Goal: Task Accomplishment & Management: Use online tool/utility

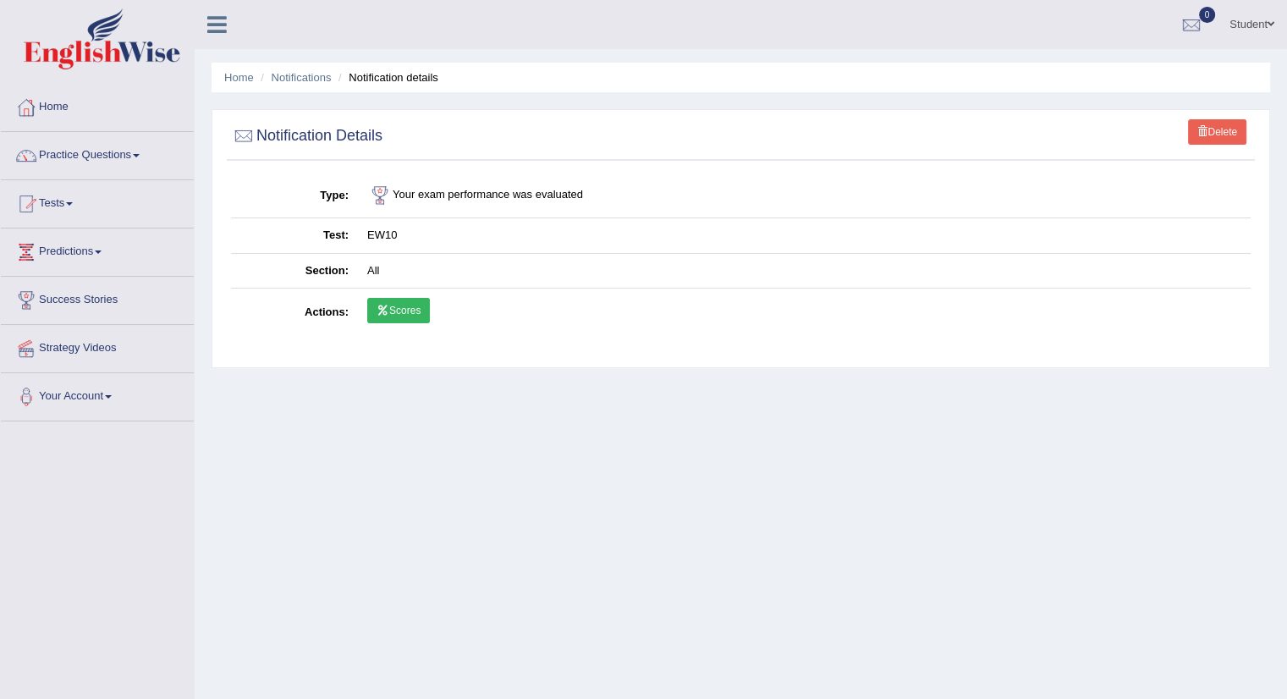
click at [52, 104] on link "Home" at bounding box center [97, 105] width 193 height 42
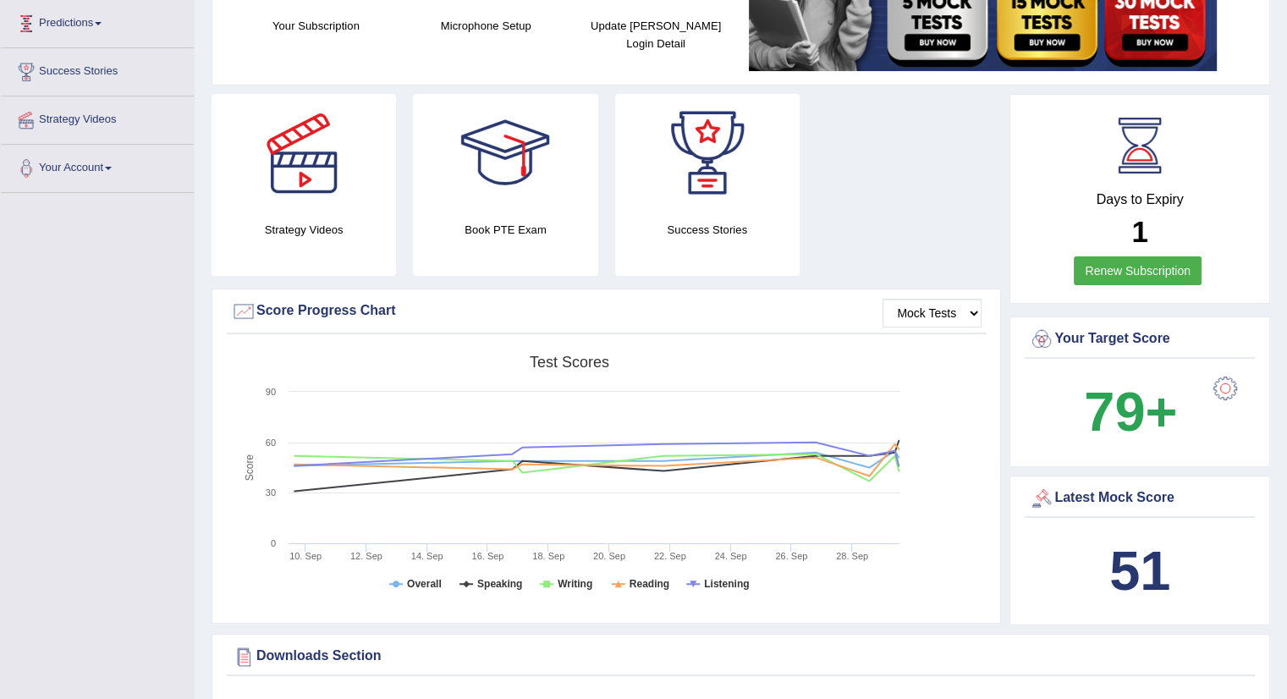
scroll to position [239, 0]
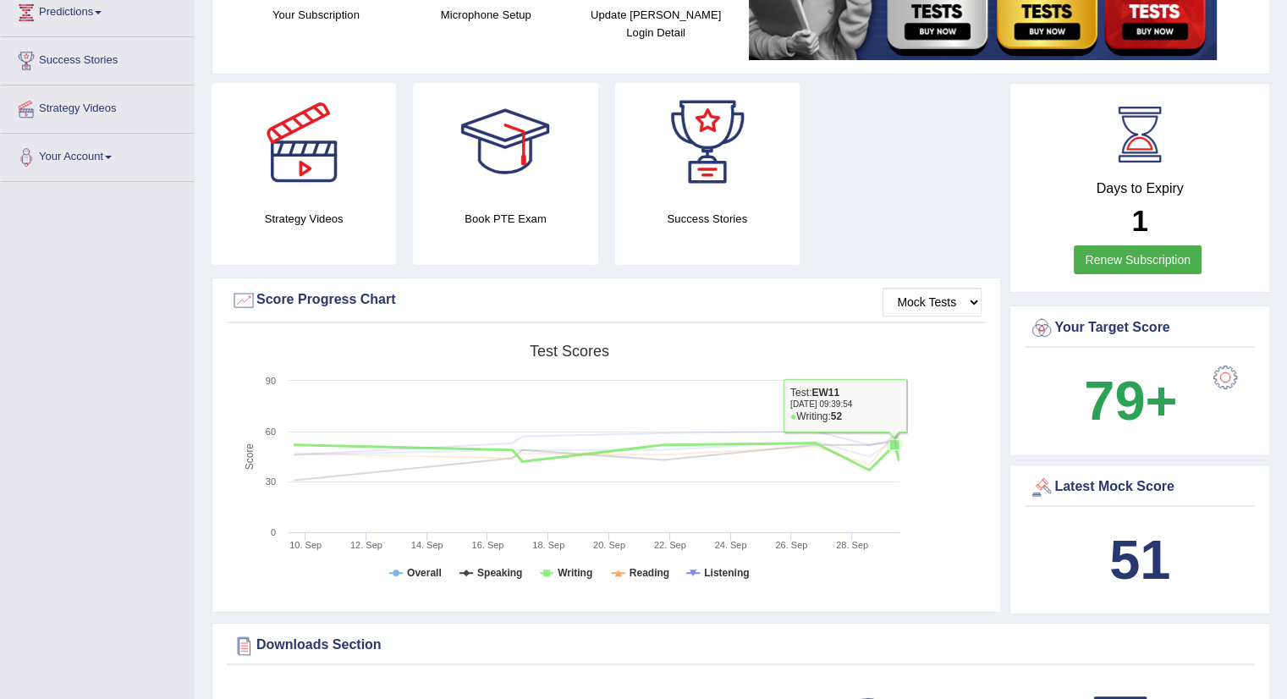
click at [894, 500] on rect at bounding box center [569, 467] width 677 height 262
click at [887, 530] on rect at bounding box center [569, 467] width 677 height 262
drag, startPoint x: 951, startPoint y: 448, endPoint x: 856, endPoint y: 525, distance: 122.6
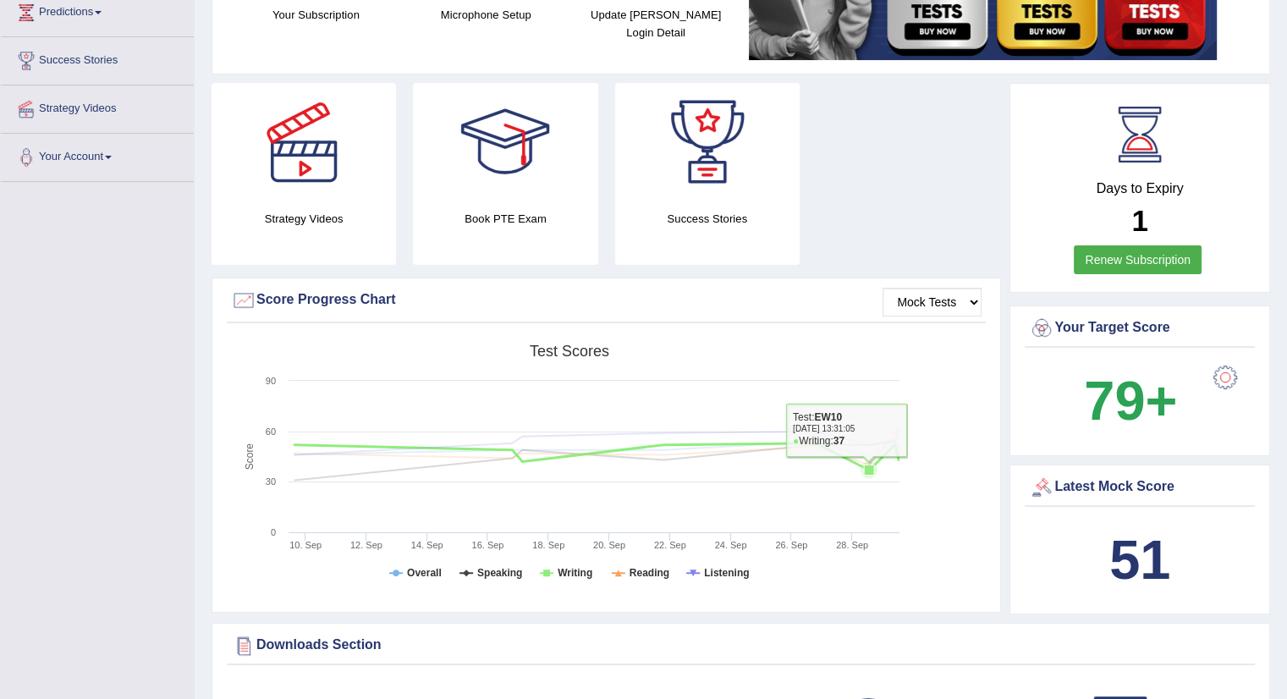
click at [856, 525] on div "Created with Highcharts 7.1.2 Score Test scores Overall Speaking Writing Readin…" at bounding box center [606, 469] width 759 height 267
drag, startPoint x: 856, startPoint y: 525, endPoint x: 849, endPoint y: 539, distance: 15.1
click at [849, 539] on icon "Created with Highcharts 7.1.2 Score Test scores Overall Speaking Writing Readin…" at bounding box center [569, 467] width 677 height 262
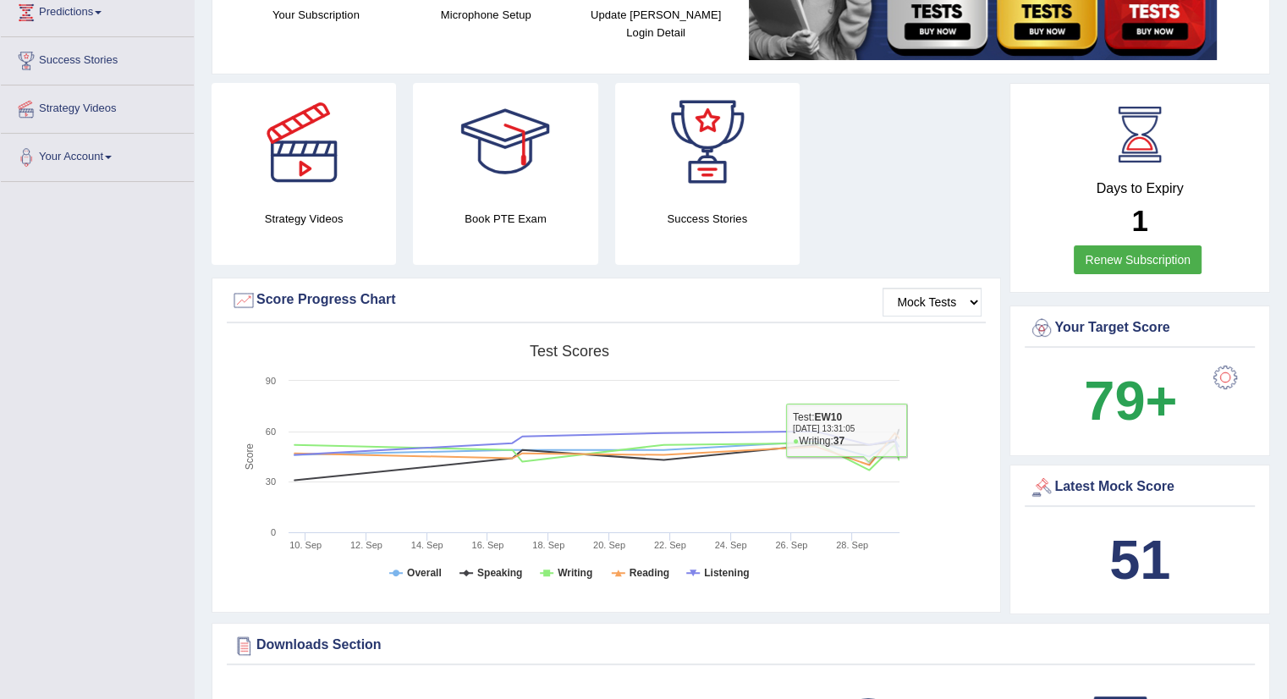
click at [849, 540] on tspan "28. Sep" at bounding box center [852, 545] width 32 height 10
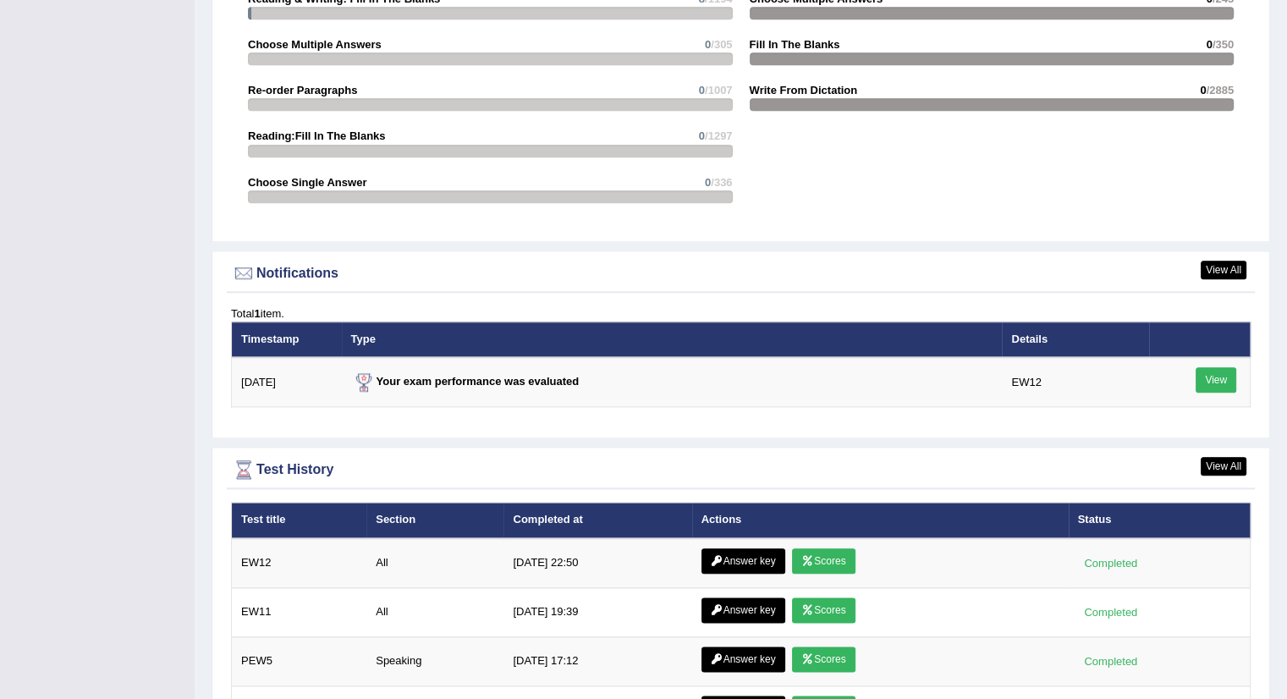
scroll to position [1823, 0]
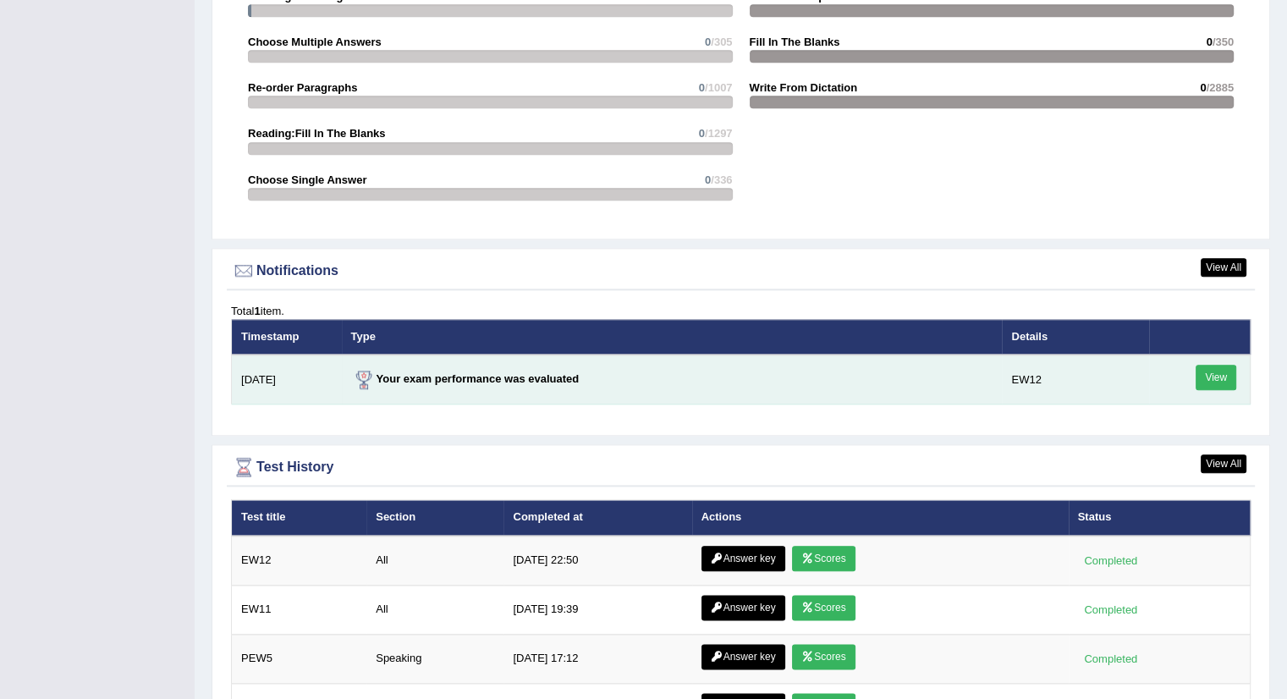
click at [1211, 371] on link "View" at bounding box center [1215, 377] width 41 height 25
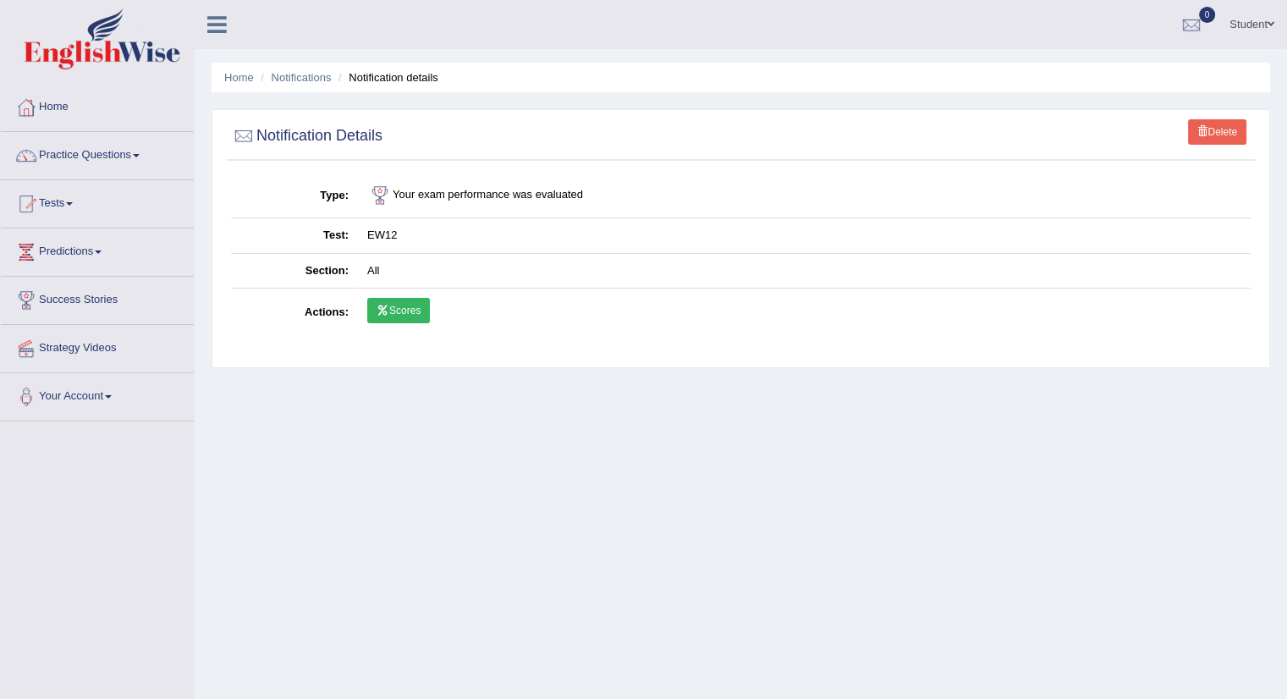
click at [393, 310] on link "Scores" at bounding box center [398, 310] width 63 height 25
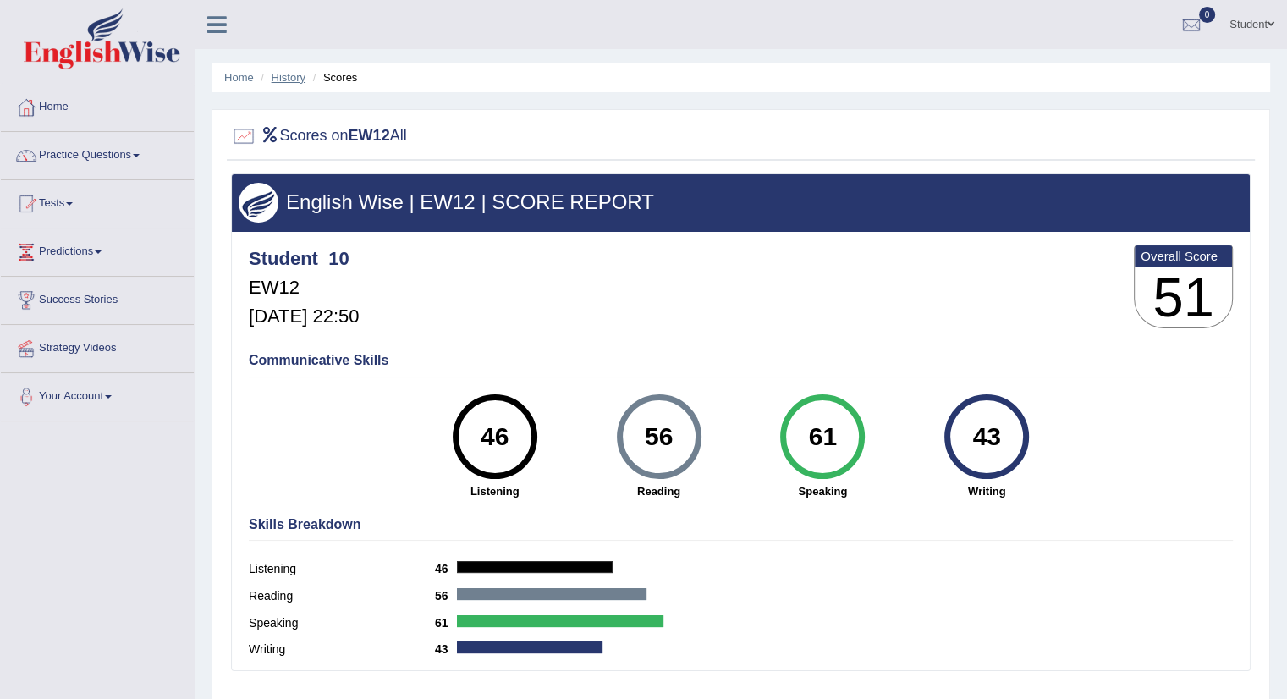
click at [289, 80] on link "History" at bounding box center [289, 77] width 34 height 13
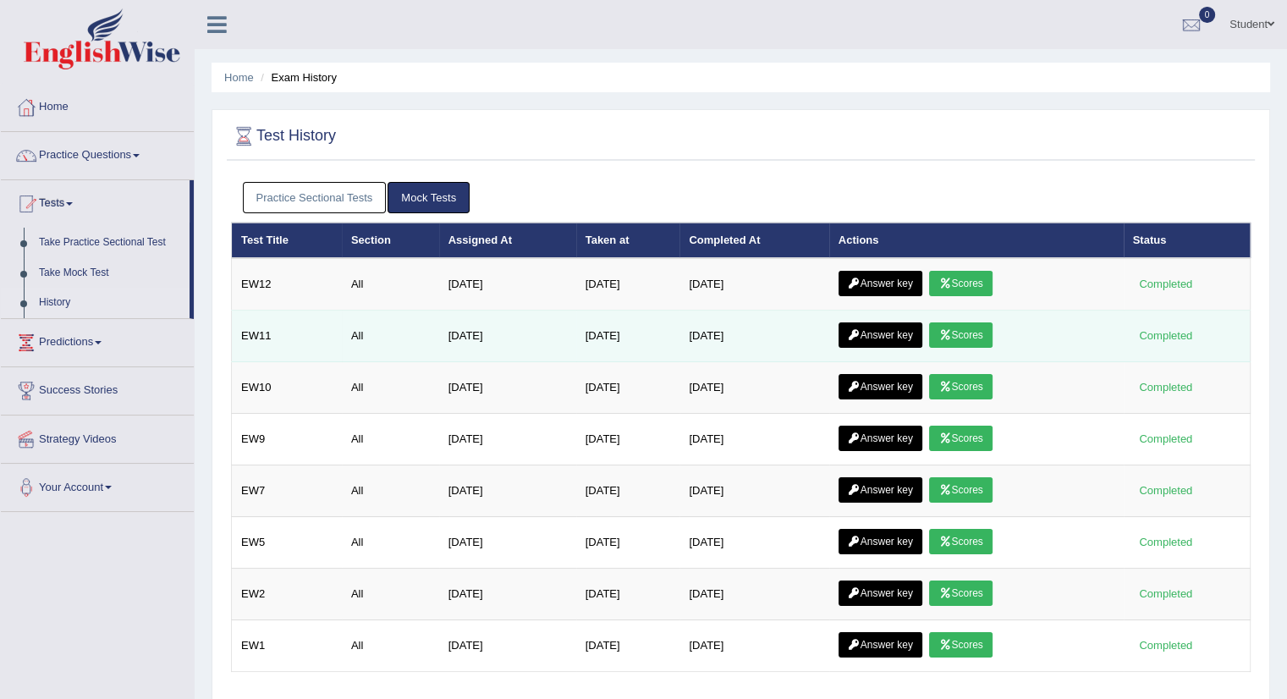
click at [959, 324] on link "Scores" at bounding box center [960, 334] width 63 height 25
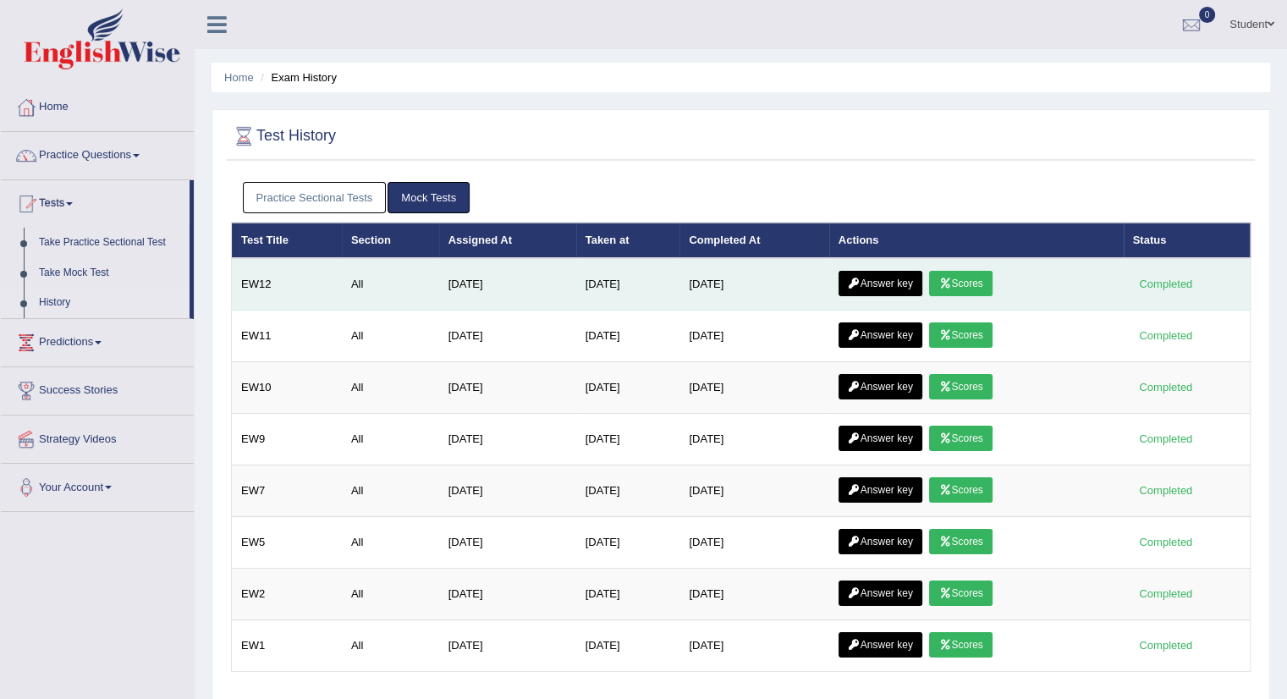
click at [976, 283] on link "Scores" at bounding box center [960, 283] width 63 height 25
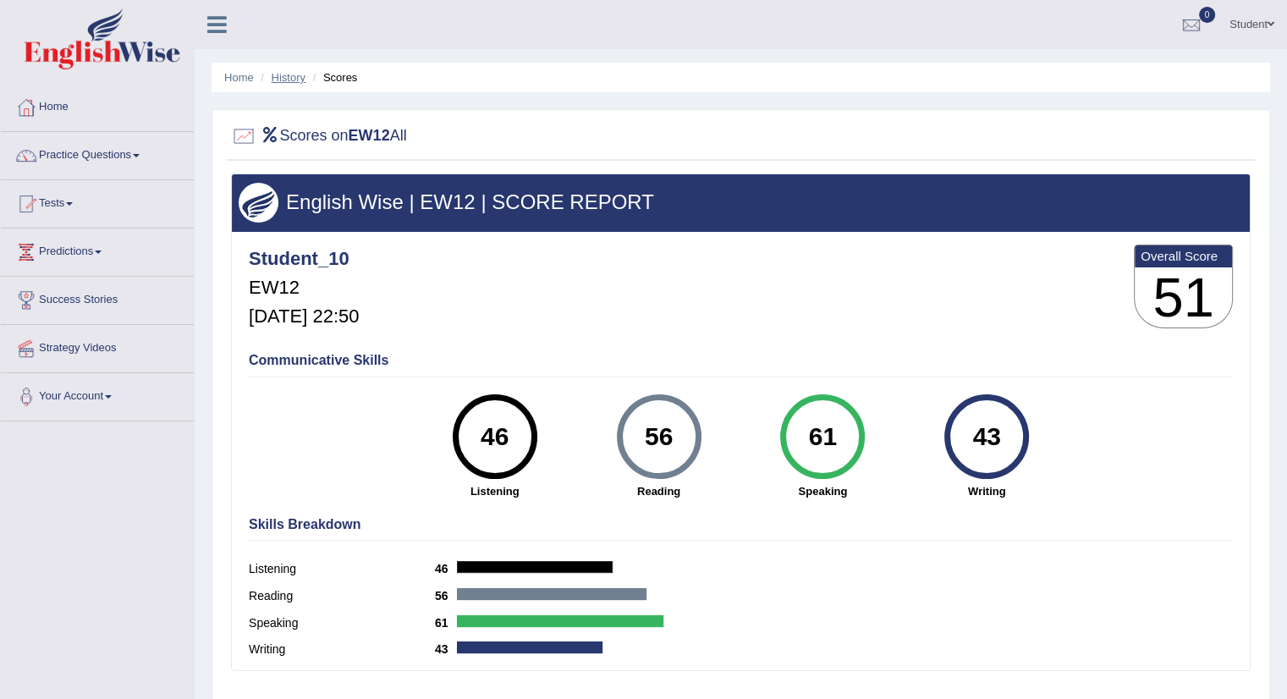
click at [276, 74] on link "History" at bounding box center [289, 77] width 34 height 13
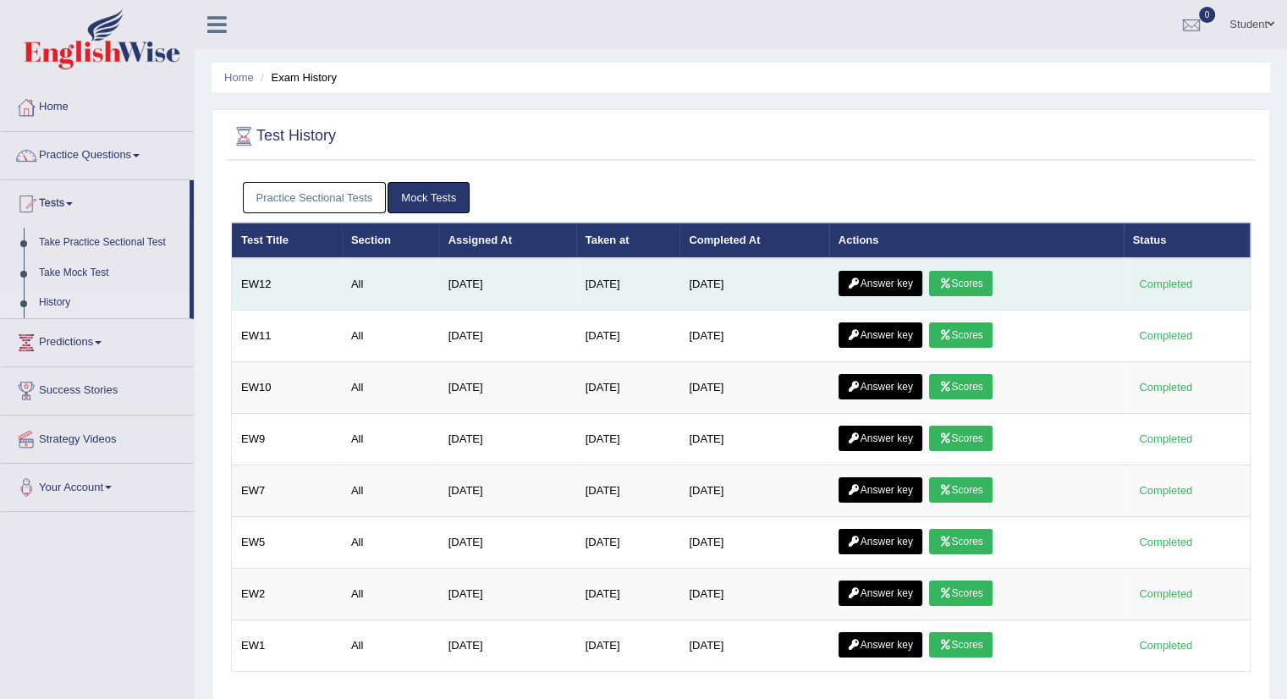
click at [888, 278] on link "Answer key" at bounding box center [880, 283] width 84 height 25
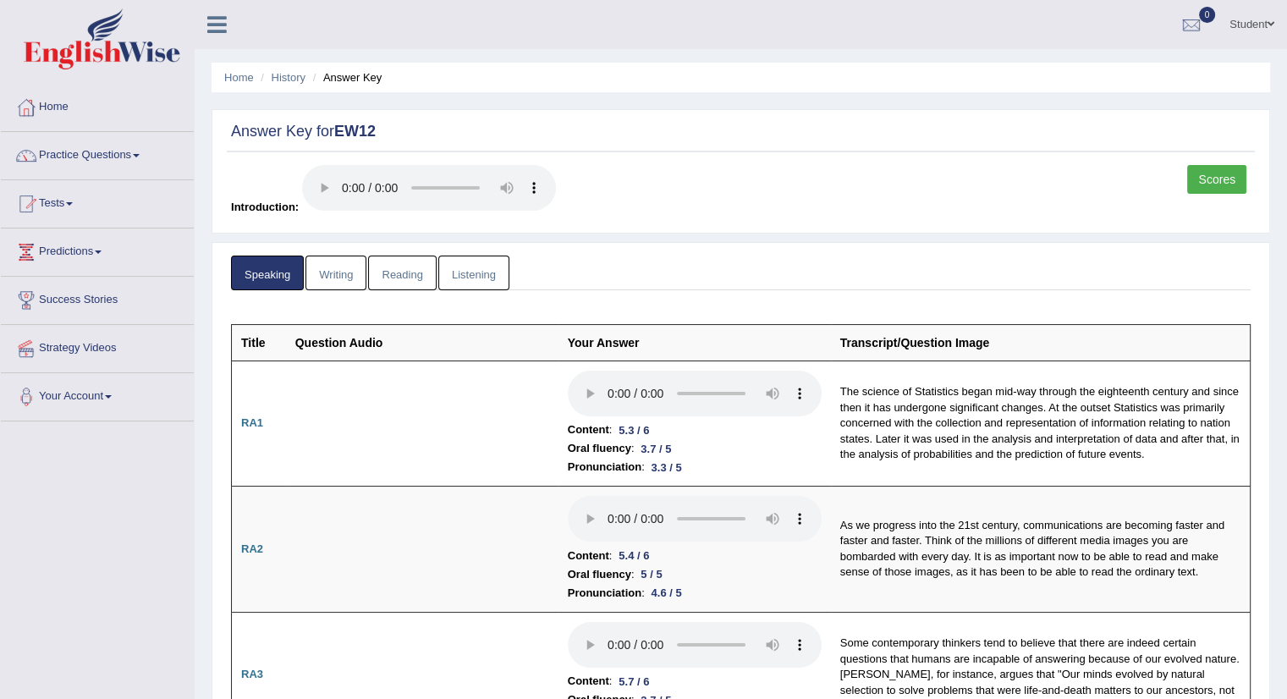
click at [334, 272] on link "Writing" at bounding box center [335, 273] width 61 height 35
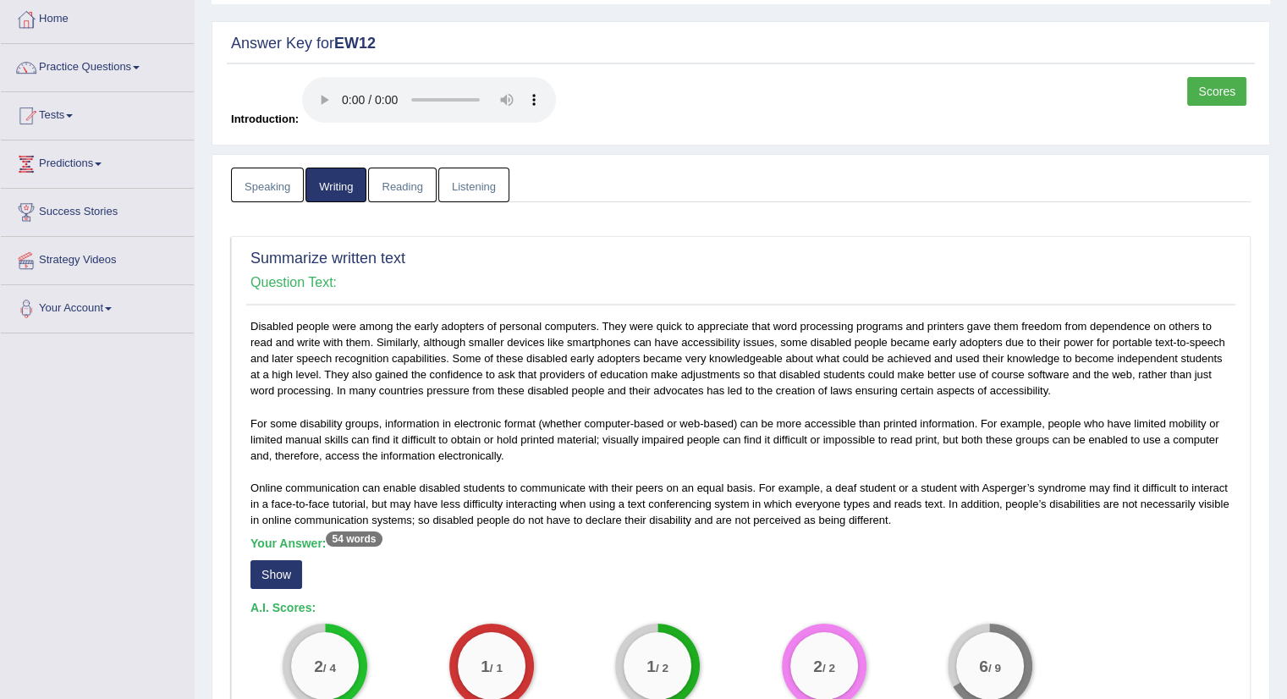
scroll to position [87, 0]
click at [485, 184] on link "Listening" at bounding box center [473, 185] width 71 height 35
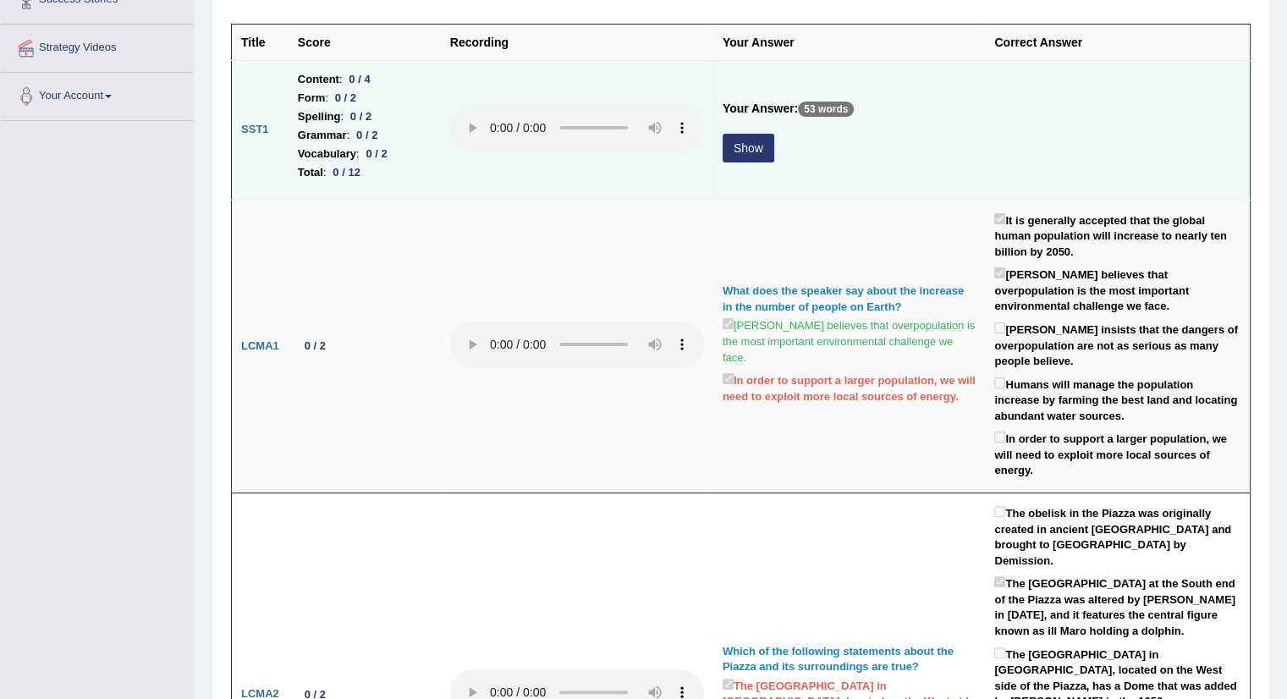
scroll to position [301, 0]
click at [748, 148] on button "Show" at bounding box center [749, 147] width 52 height 29
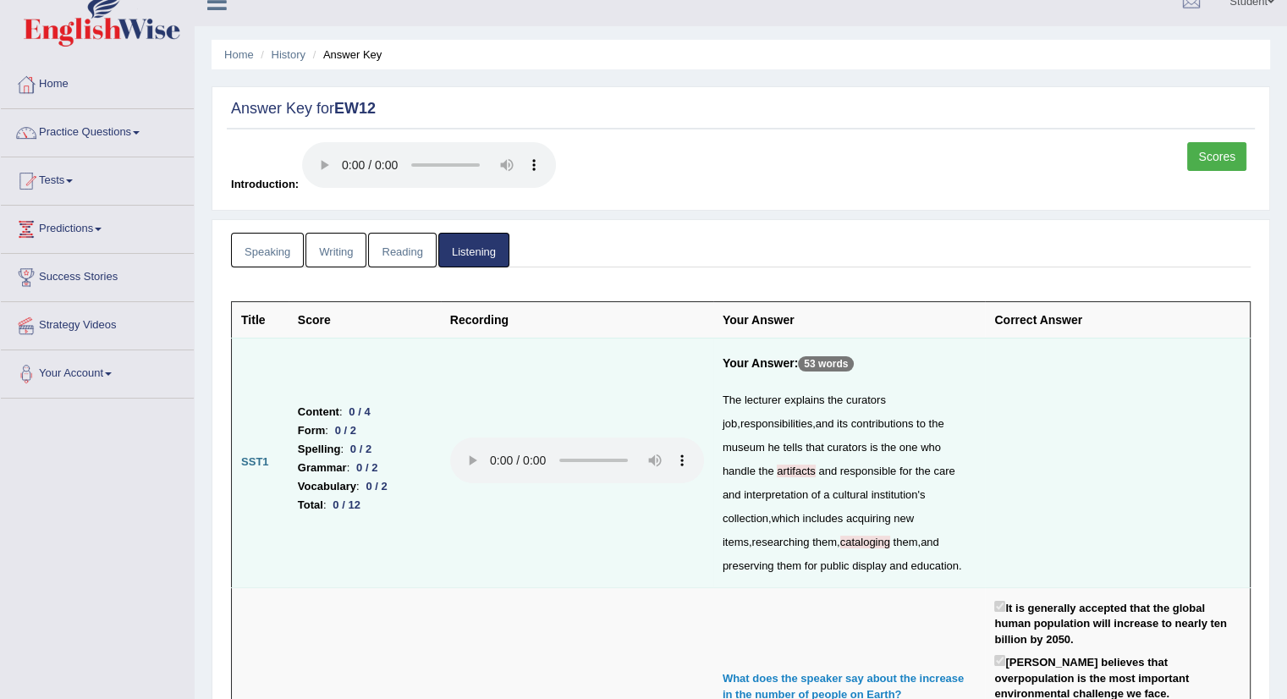
scroll to position [0, 0]
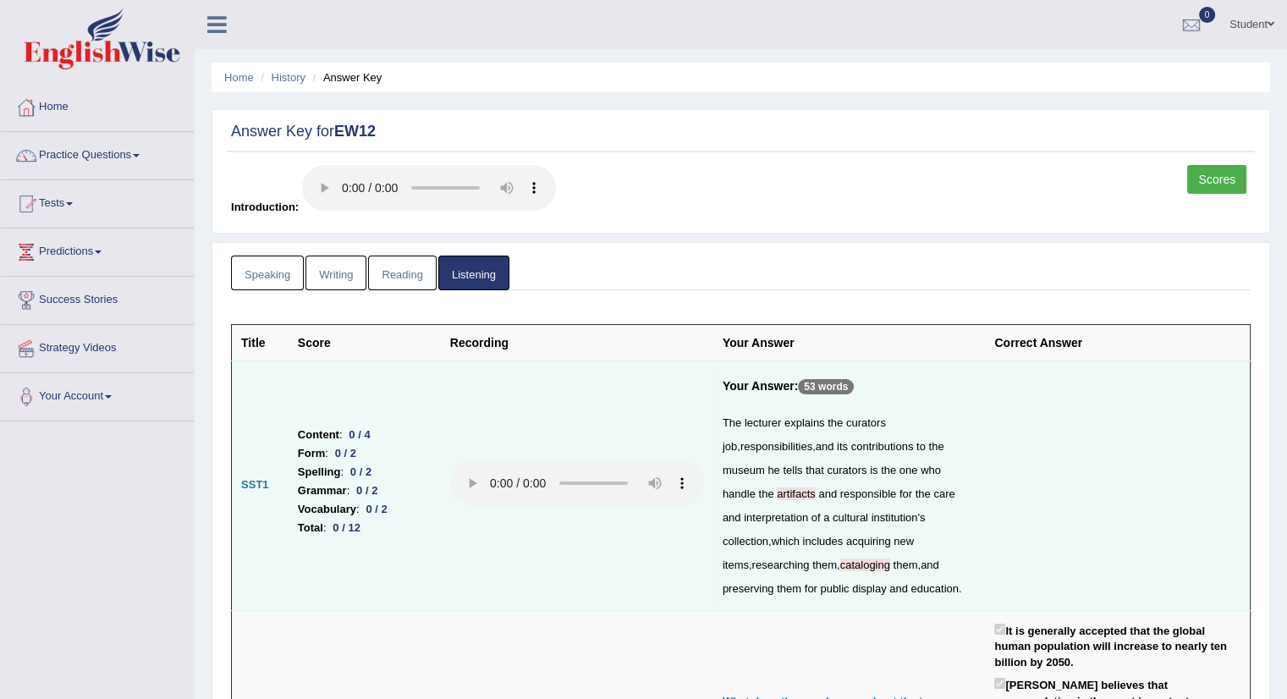
click at [279, 273] on link "Speaking" at bounding box center [267, 273] width 73 height 35
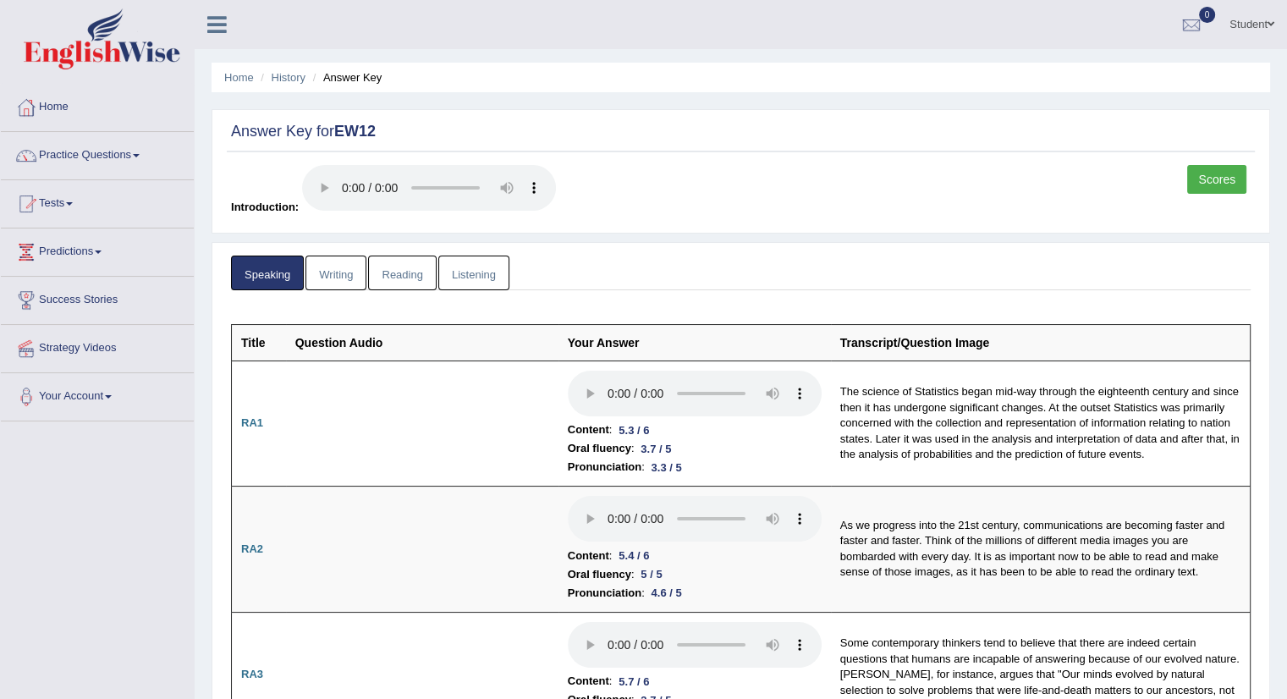
click at [389, 278] on link "Reading" at bounding box center [402, 273] width 68 height 35
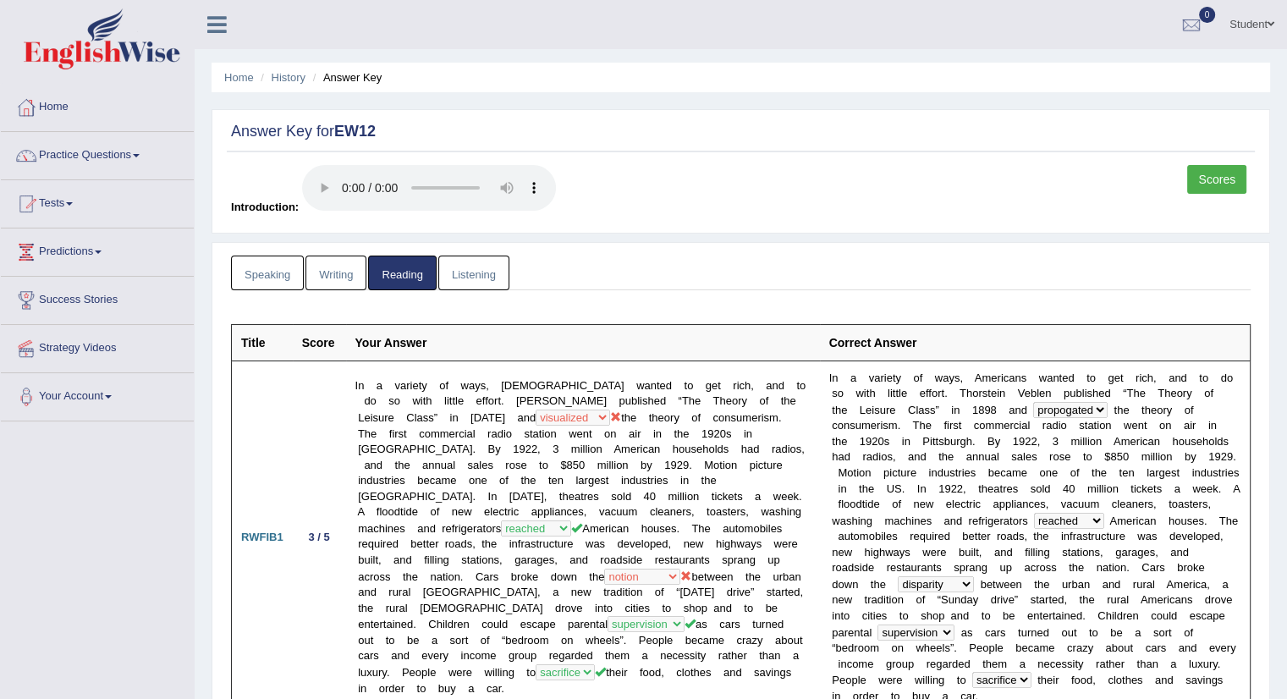
click at [1206, 179] on link "Scores" at bounding box center [1216, 179] width 59 height 29
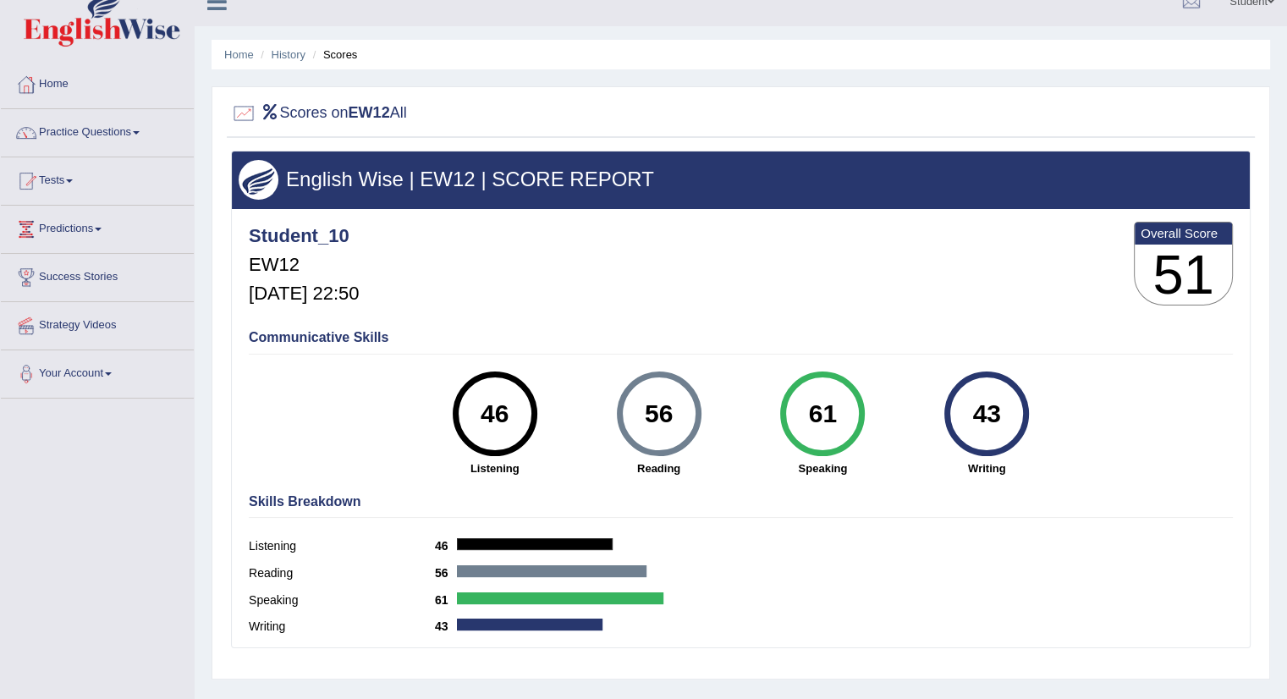
scroll to position [17, 0]
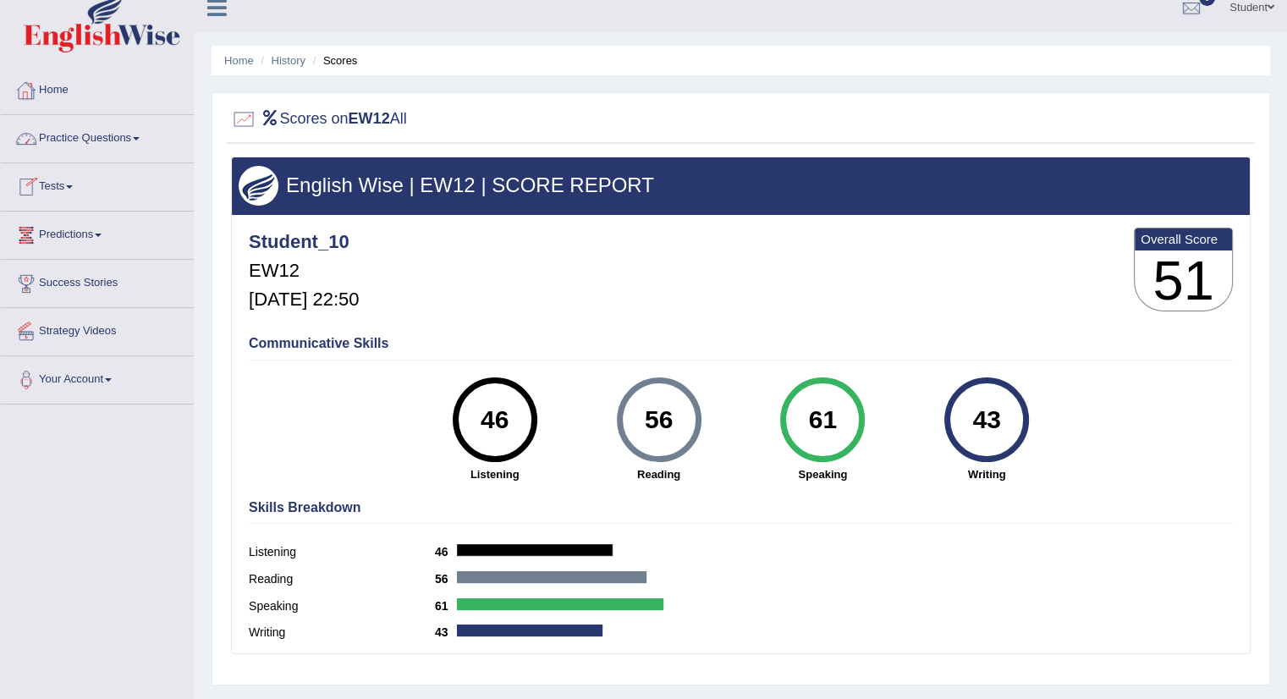
click at [51, 84] on link "Home" at bounding box center [97, 88] width 193 height 42
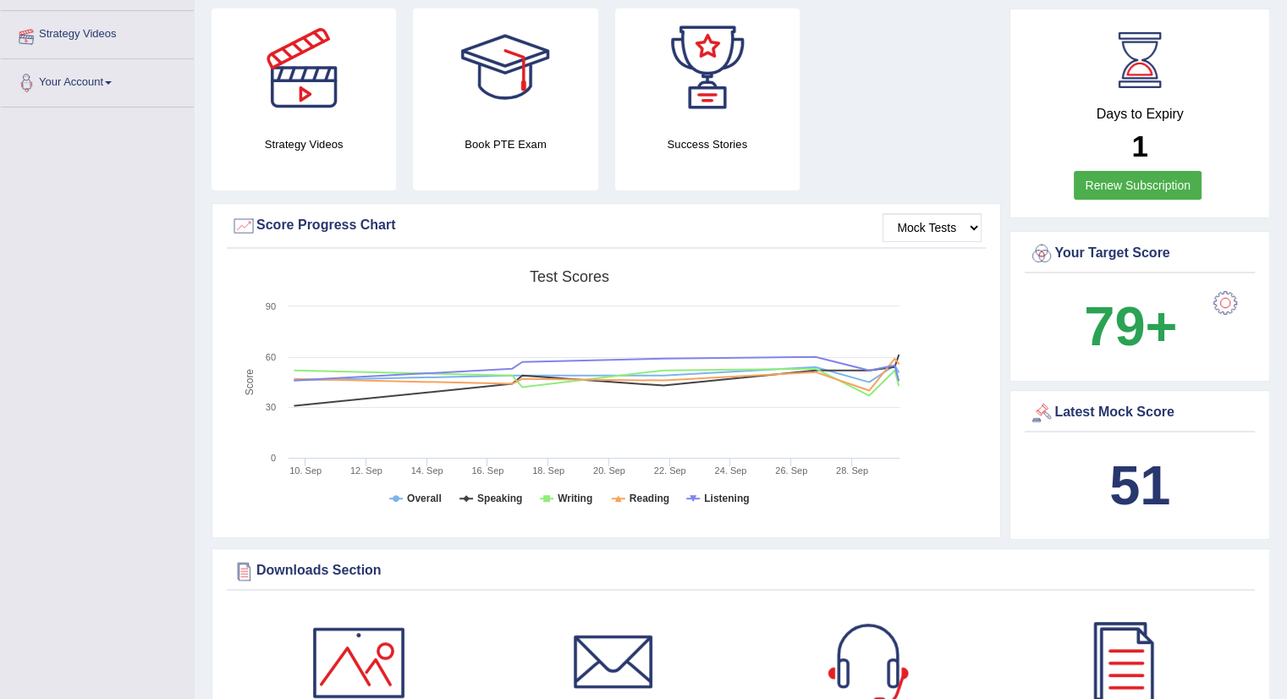
scroll to position [352, 0]
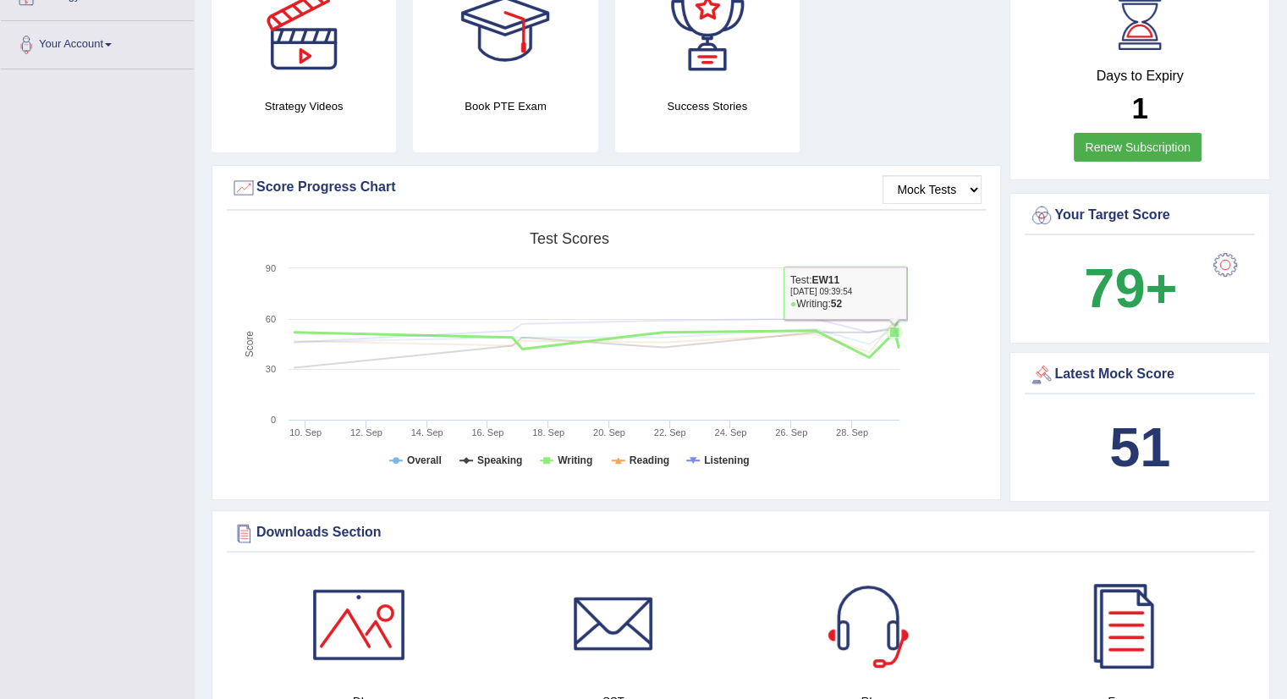
click at [893, 339] on icon at bounding box center [596, 331] width 621 height 24
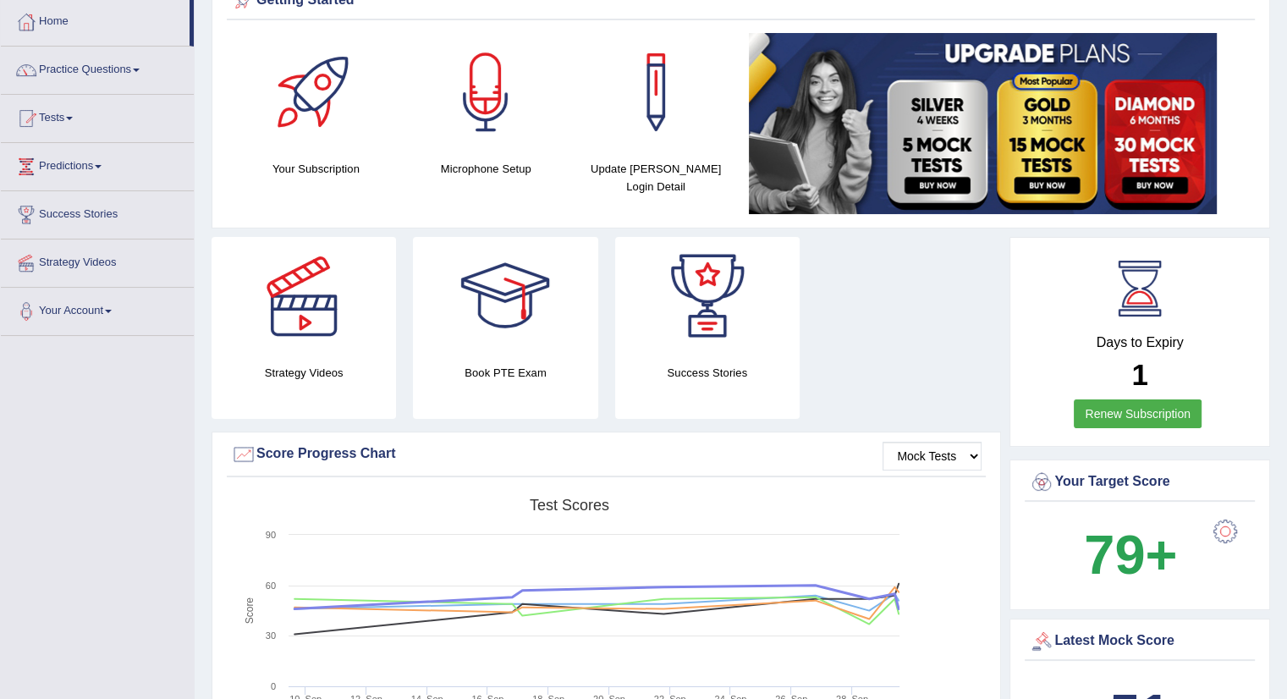
scroll to position [0, 0]
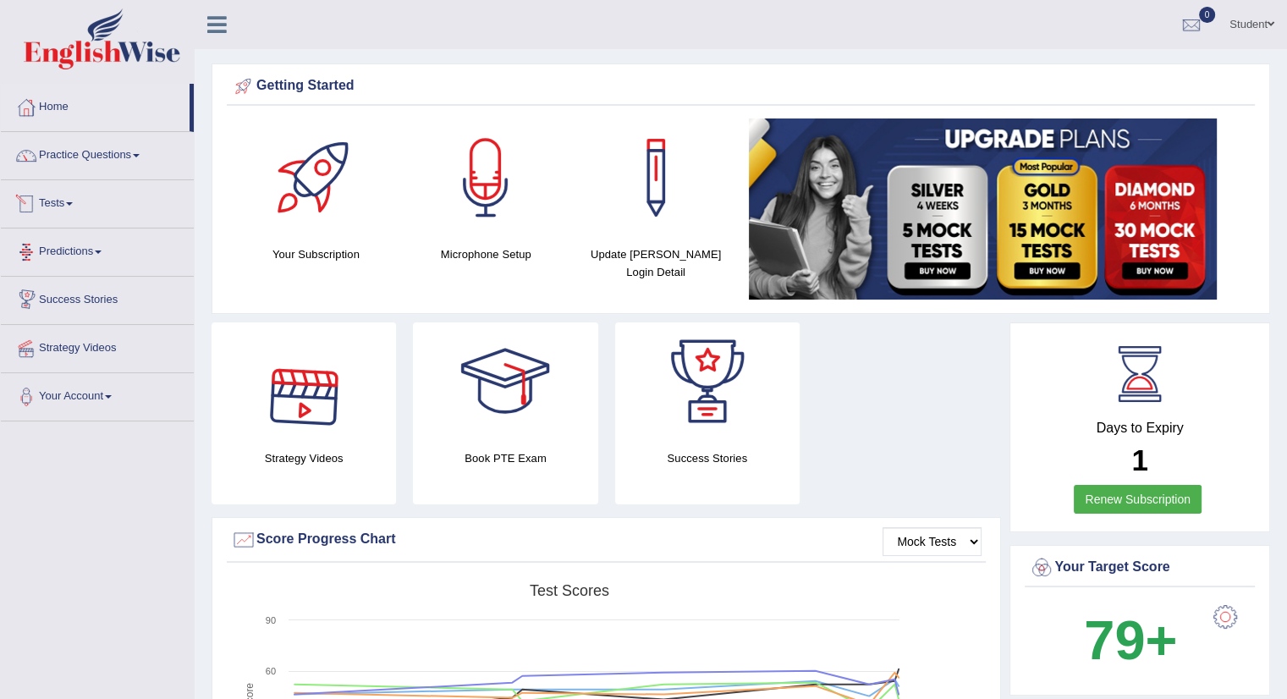
click at [61, 195] on link "Tests" at bounding box center [97, 201] width 193 height 42
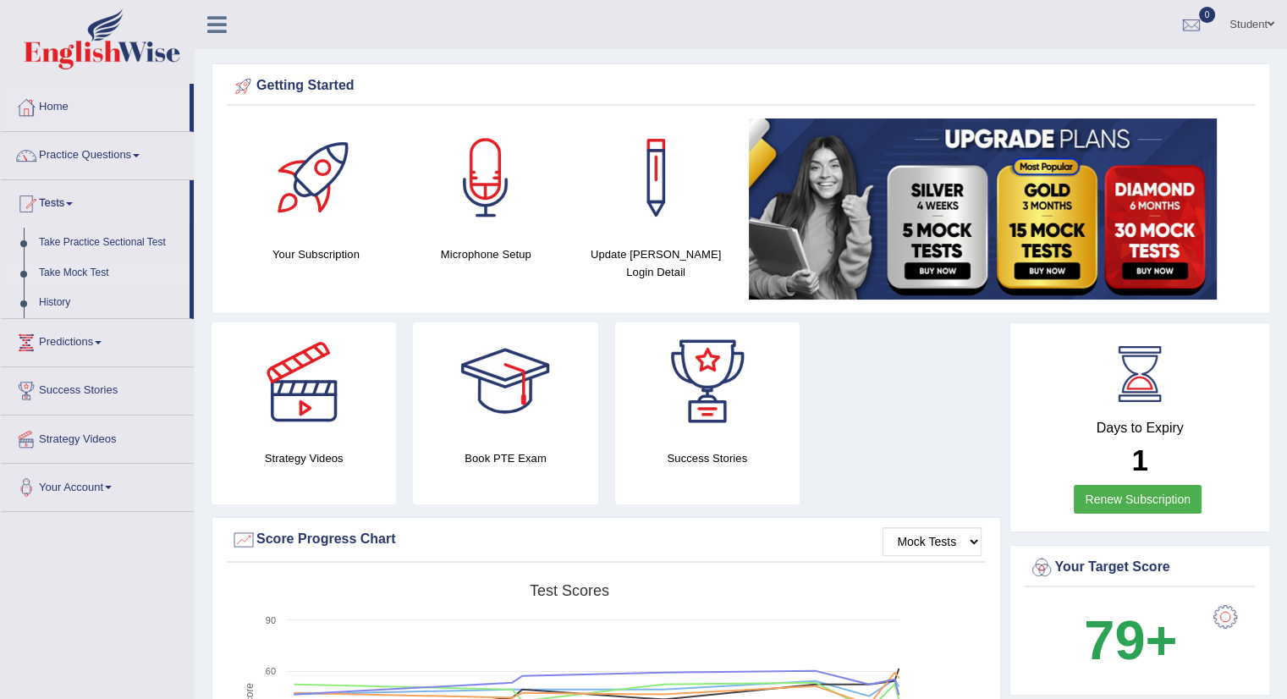
click at [78, 274] on link "Take Mock Test" at bounding box center [110, 273] width 158 height 30
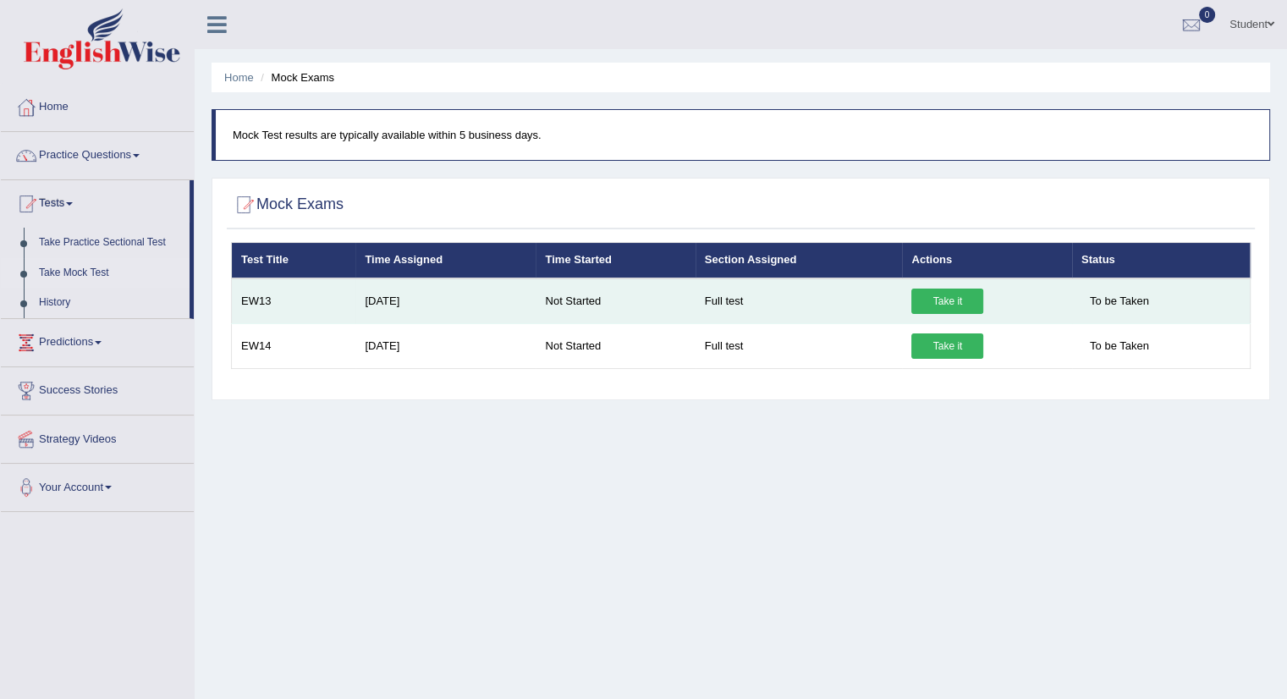
click at [945, 304] on link "Take it" at bounding box center [947, 301] width 72 height 25
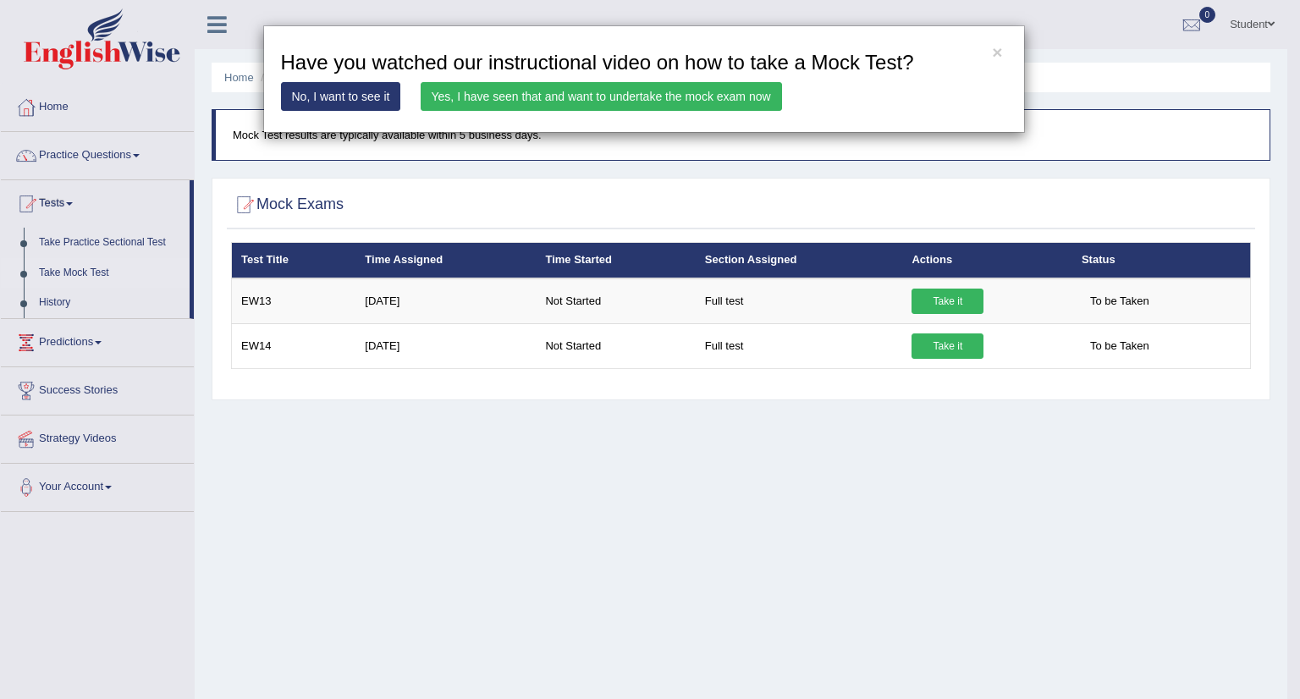
click at [725, 96] on link "Yes, I have seen that and want to undertake the mock exam now" at bounding box center [600, 96] width 361 height 29
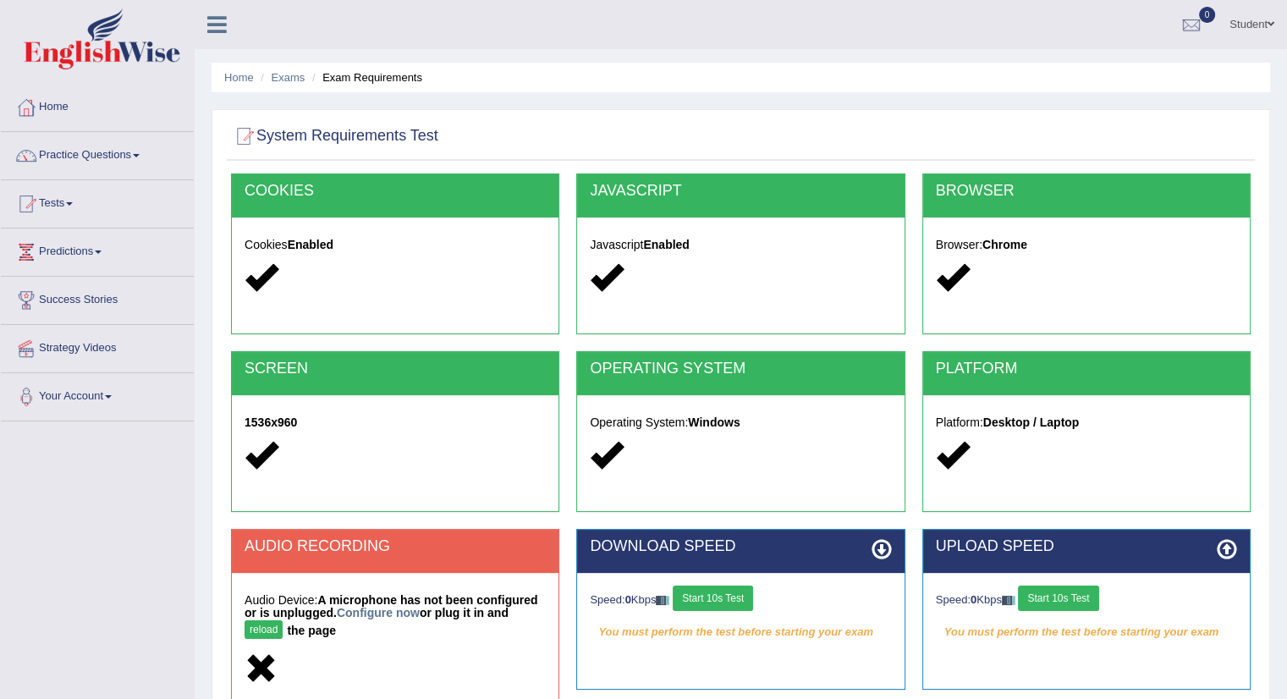
click at [256, 631] on button "reload" at bounding box center [264, 629] width 38 height 19
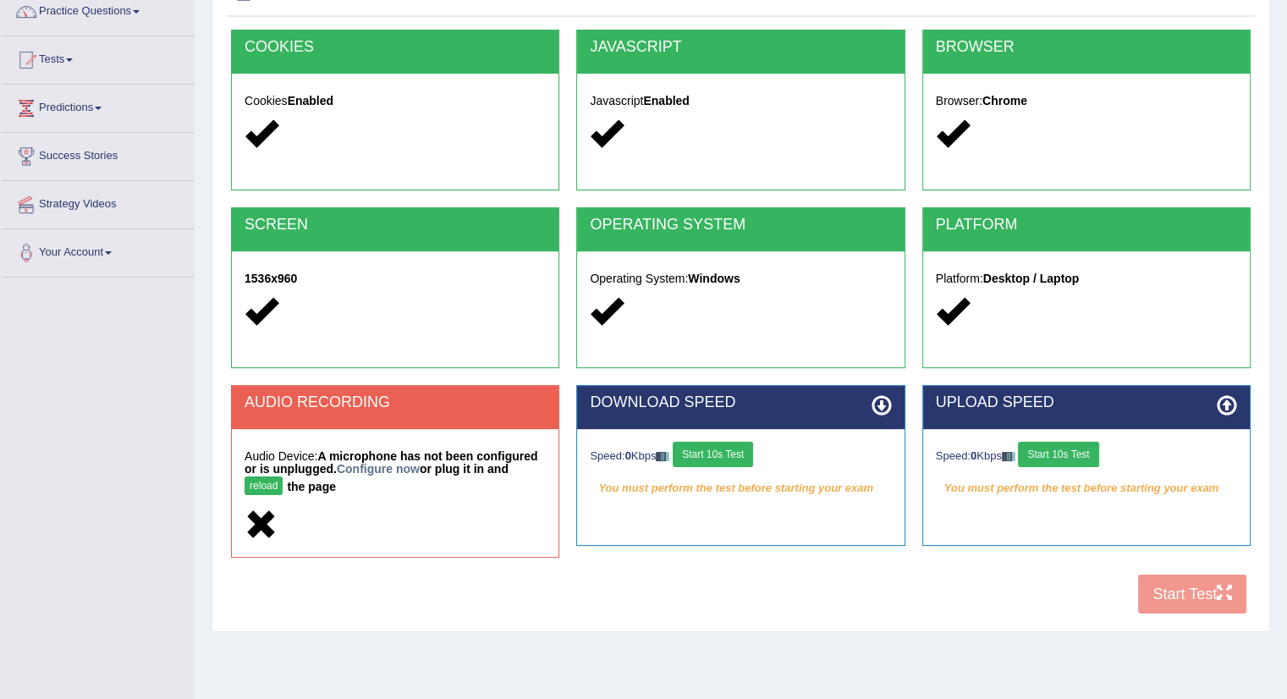
scroll to position [162, 0]
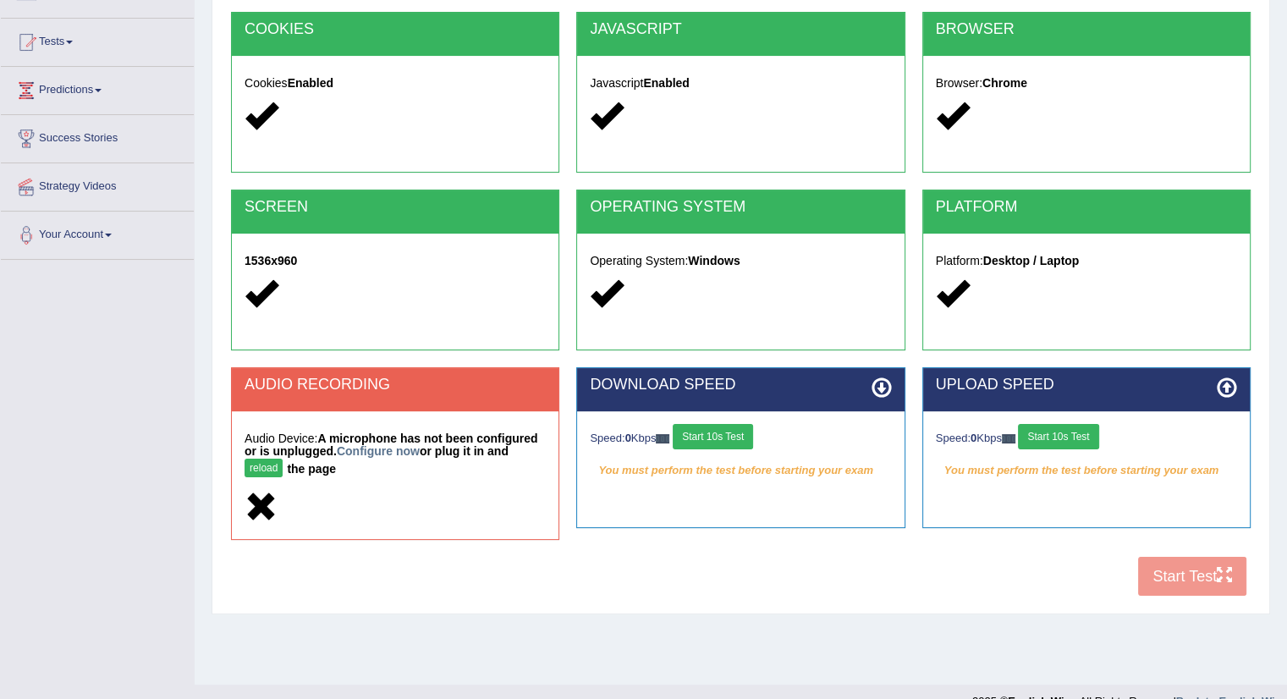
click at [697, 431] on button "Start 10s Test" at bounding box center [713, 436] width 80 height 25
